Goal: Download file/media

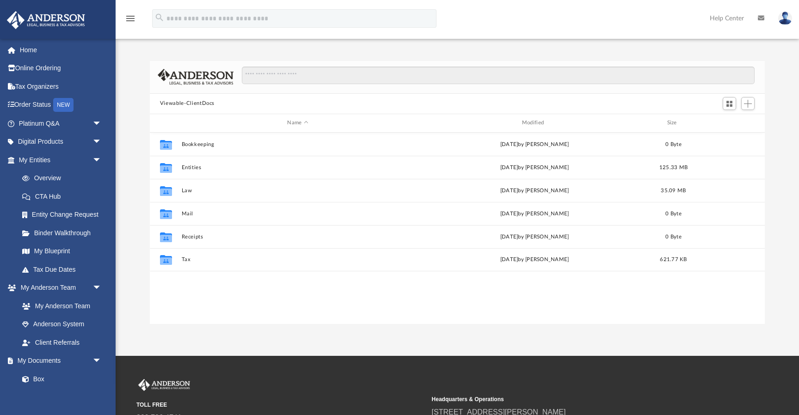
scroll to position [210, 615]
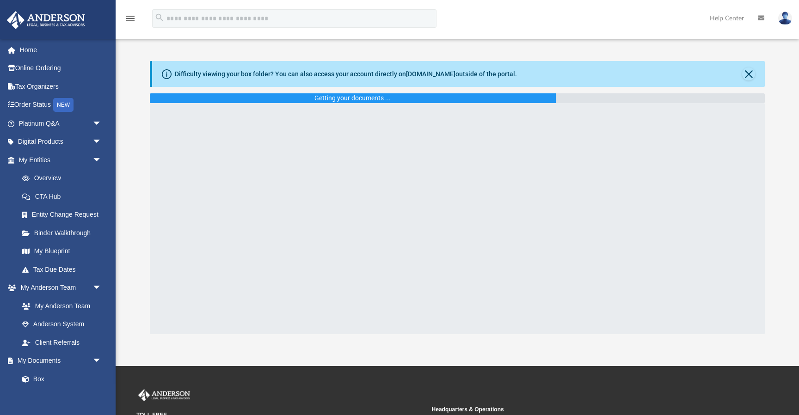
click at [754, 63] on div "Difficulty viewing your box folder? You can also access your account directly o…" at bounding box center [458, 74] width 613 height 26
click at [750, 69] on button "Close" at bounding box center [748, 73] width 13 height 13
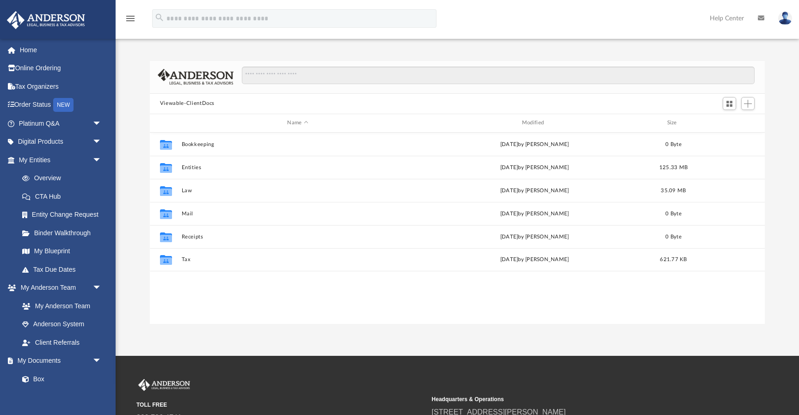
scroll to position [210, 615]
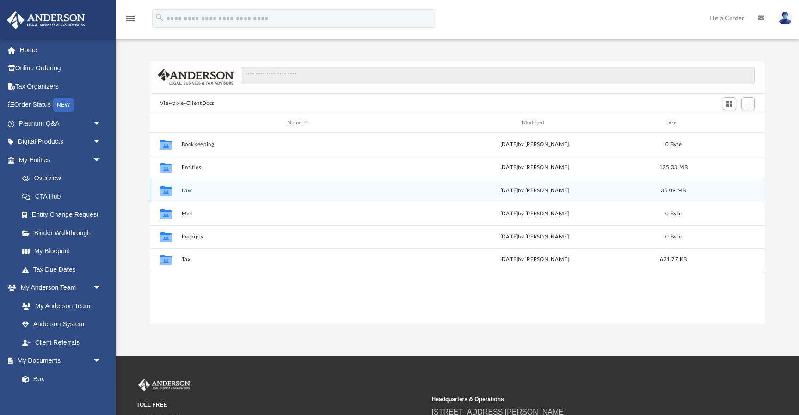
click at [186, 190] on button "Law" at bounding box center [297, 191] width 233 height 6
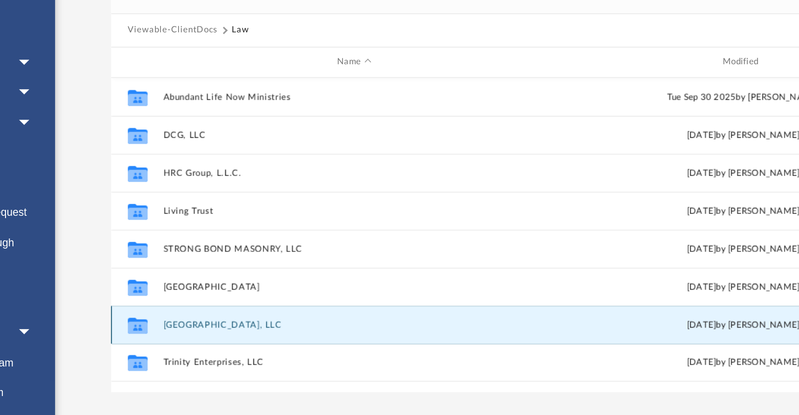
click at [217, 284] on button "[GEOGRAPHIC_DATA], LLC" at bounding box center [297, 283] width 233 height 6
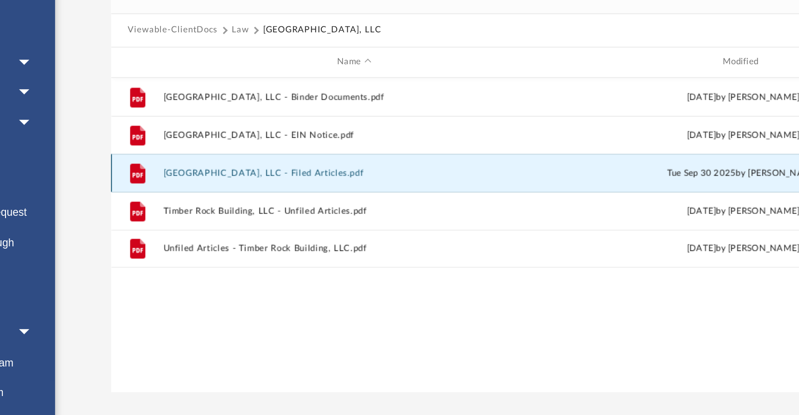
click at [271, 188] on button "[GEOGRAPHIC_DATA], LLC - Filed Articles.pdf" at bounding box center [297, 191] width 233 height 6
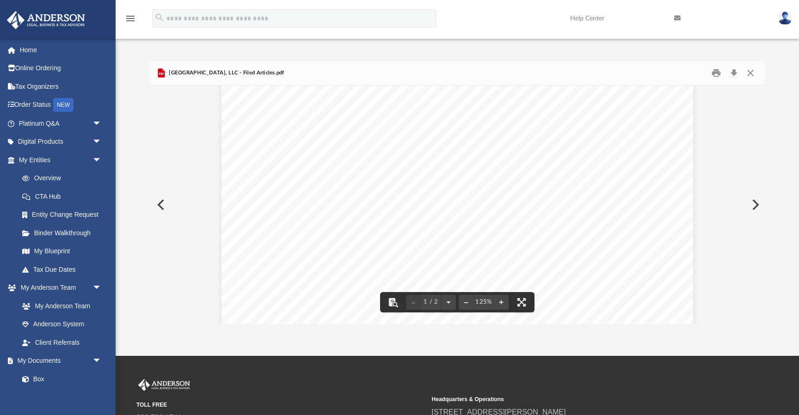
scroll to position [0, 0]
click at [734, 71] on button "Download" at bounding box center [733, 73] width 17 height 14
